Goal: Information Seeking & Learning: Find specific page/section

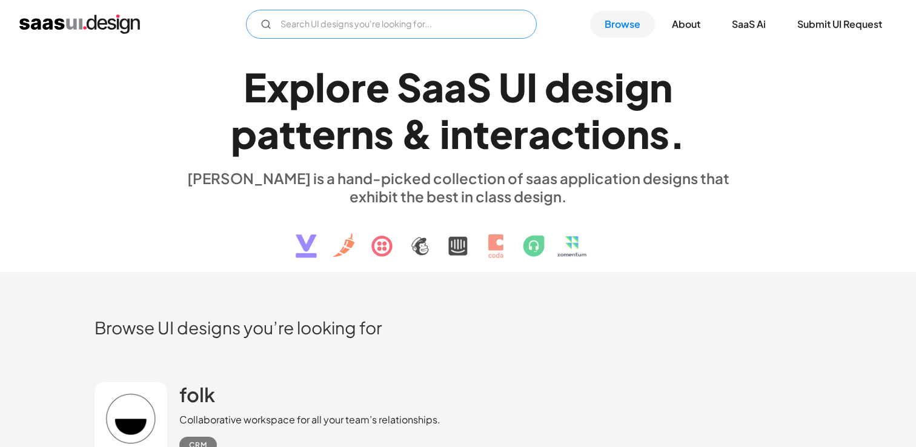
click at [379, 19] on input "Email Form" at bounding box center [391, 24] width 291 height 29
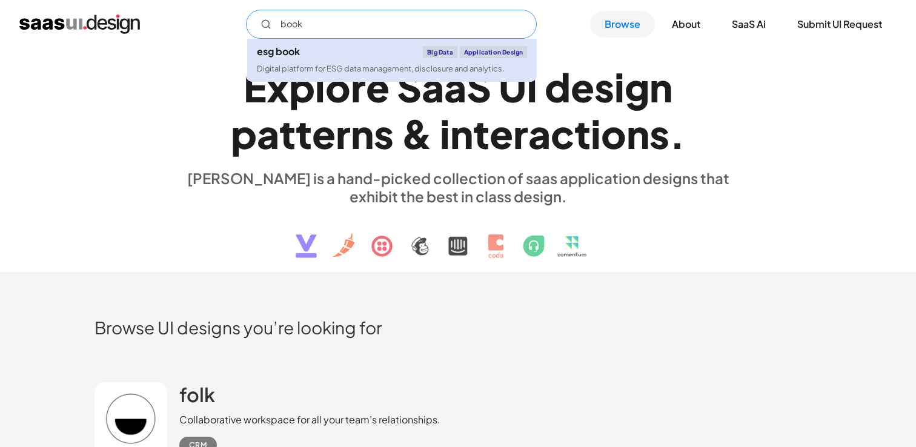
click at [336, 68] on div "Digital platform for ESG data management, disclosure and analytics." at bounding box center [381, 69] width 248 height 12
type input "book"
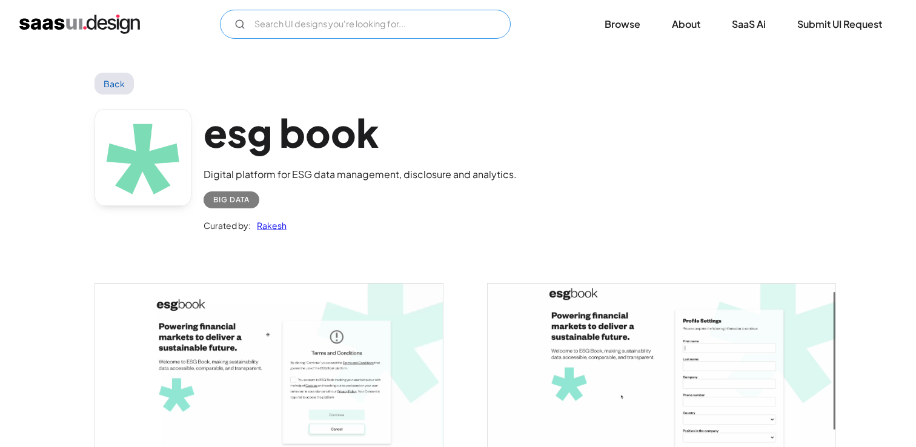
click at [353, 25] on input "Email Form" at bounding box center [365, 24] width 291 height 29
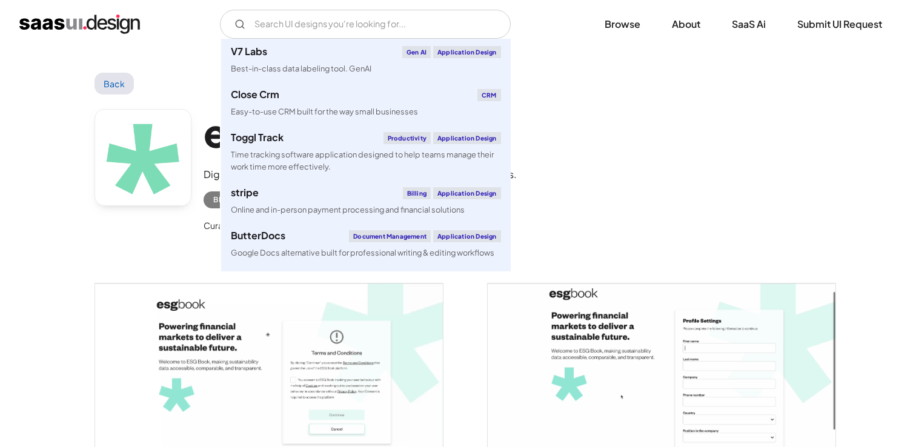
click at [608, 139] on div "esg book Digital platform for ESG data management, disclosure and analytics. Bi…" at bounding box center [457, 173] width 727 height 158
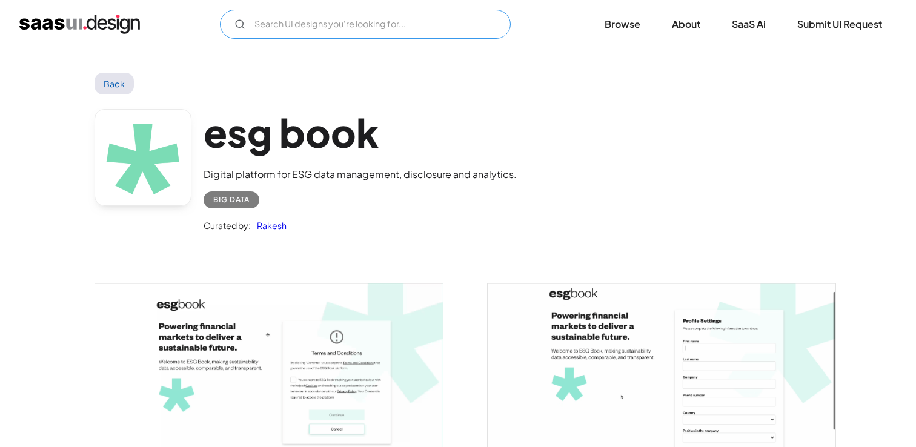
click at [374, 27] on input "Email Form" at bounding box center [365, 24] width 291 height 29
type input "y"
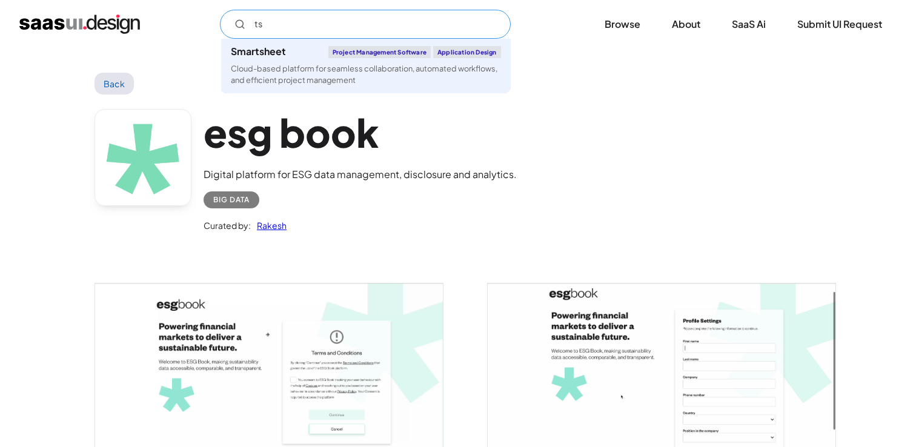
type input "t"
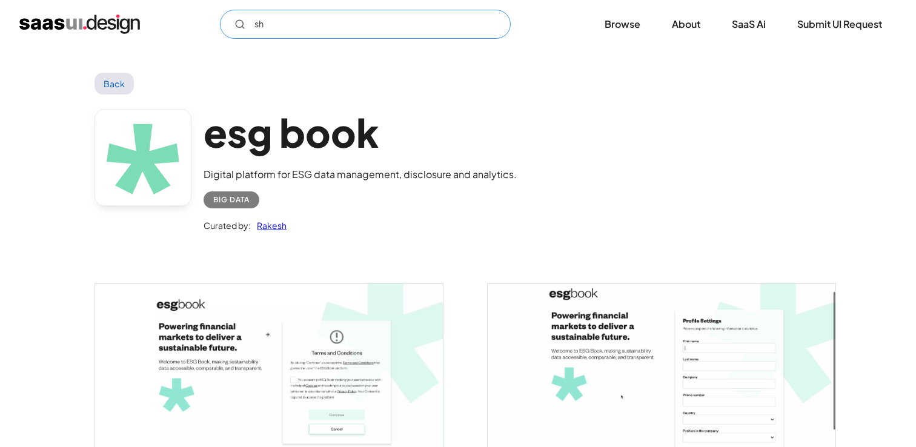
type input "s"
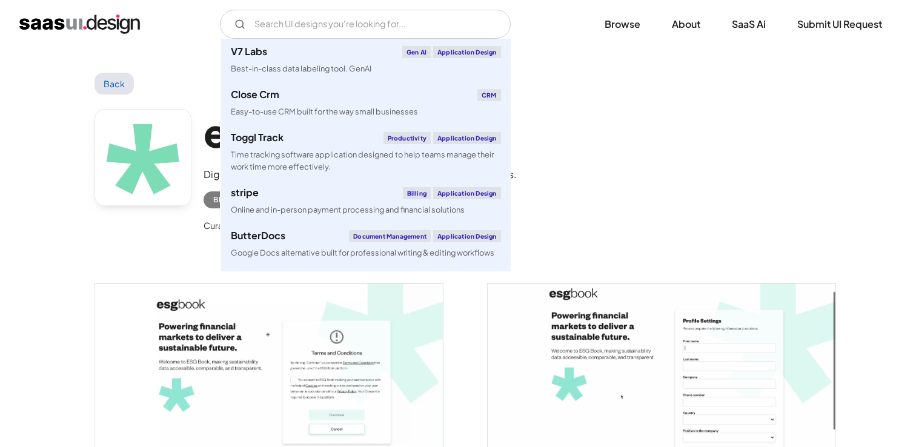
click at [56, 19] on img "home" at bounding box center [79, 24] width 121 height 19
